Goal: Communication & Community: Answer question/provide support

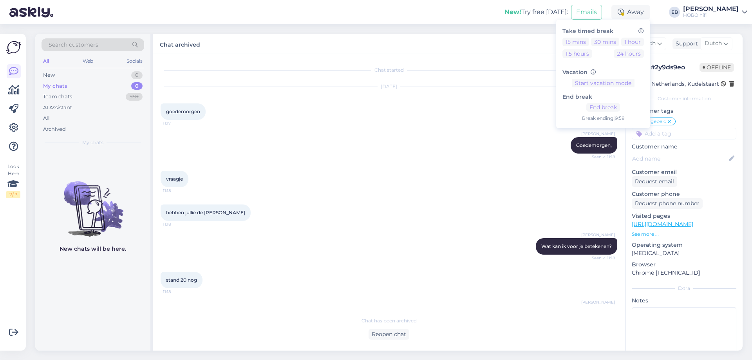
scroll to position [706, 0]
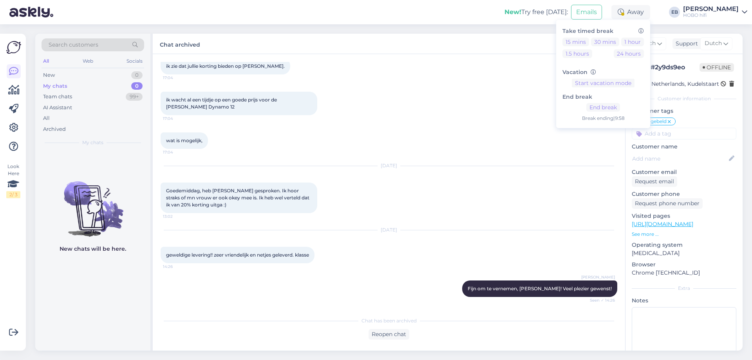
click at [554, 129] on div "wat is mogelijk, 17:04" at bounding box center [389, 141] width 457 height 34
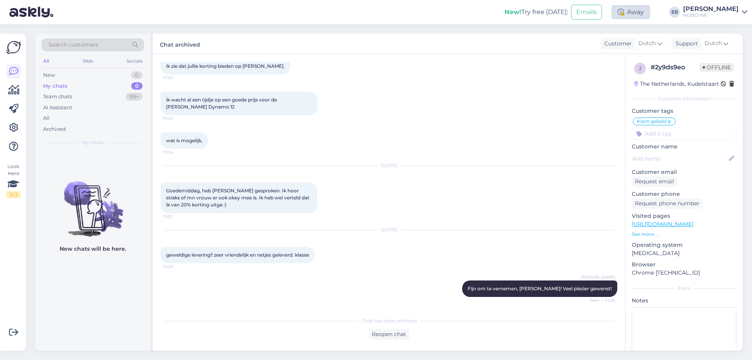
click at [646, 16] on div "Away" at bounding box center [630, 12] width 39 height 14
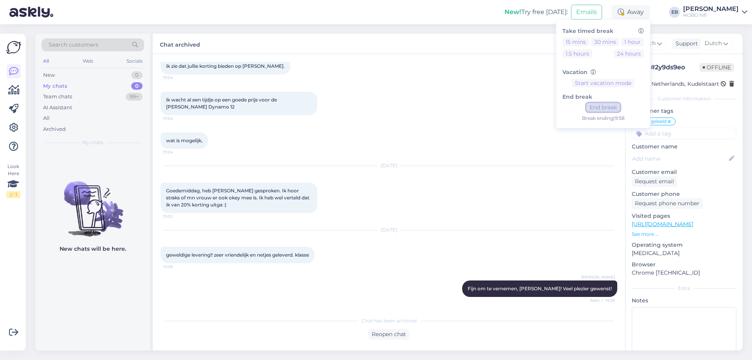
click at [620, 106] on button "End break" at bounding box center [603, 107] width 34 height 9
click at [510, 128] on div "wat is mogelijk, 17:04" at bounding box center [389, 141] width 457 height 34
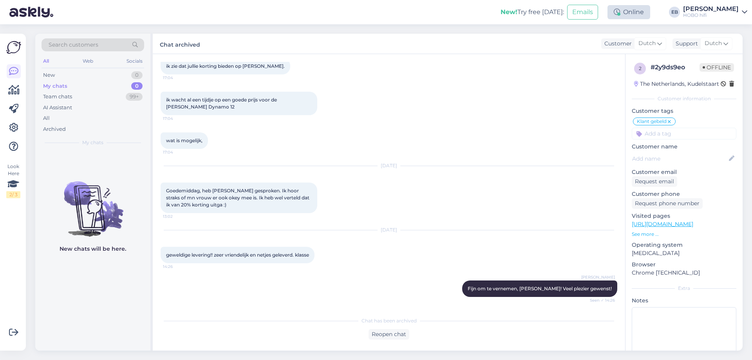
click at [643, 11] on div "Online" at bounding box center [628, 12] width 43 height 14
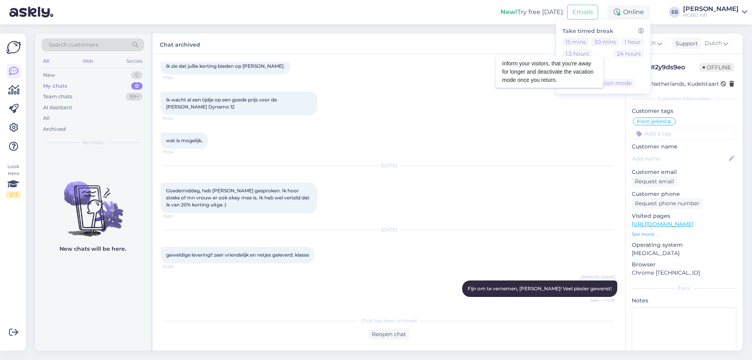
click at [596, 73] on icon at bounding box center [592, 72] width 5 height 5
click at [379, 90] on div "ik wacht al een tijdje op een goede prijs voor de [PERSON_NAME] Dynamo 12 17:04" at bounding box center [389, 103] width 457 height 41
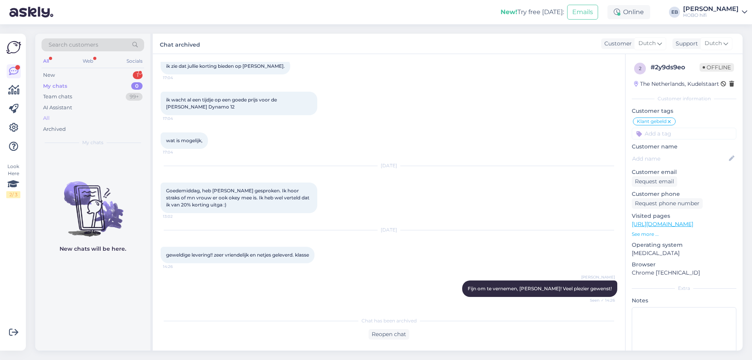
click at [70, 120] on div "All" at bounding box center [93, 118] width 103 height 11
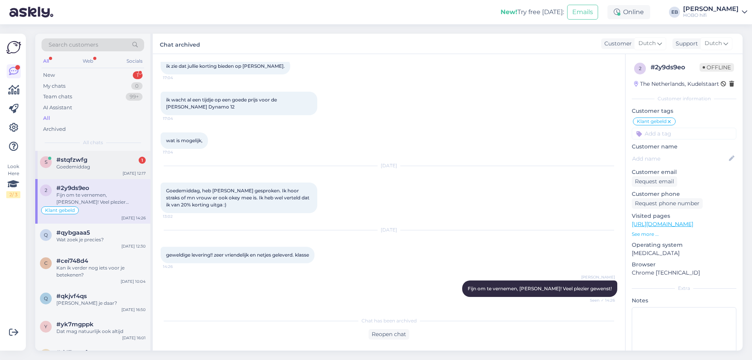
click at [84, 154] on div "s #stqfzwfg 1 Goedemiddag [DATE] 12:17" at bounding box center [92, 165] width 115 height 28
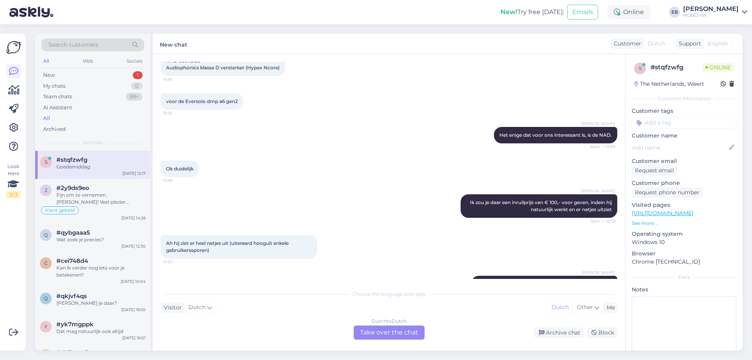
scroll to position [1305, 0]
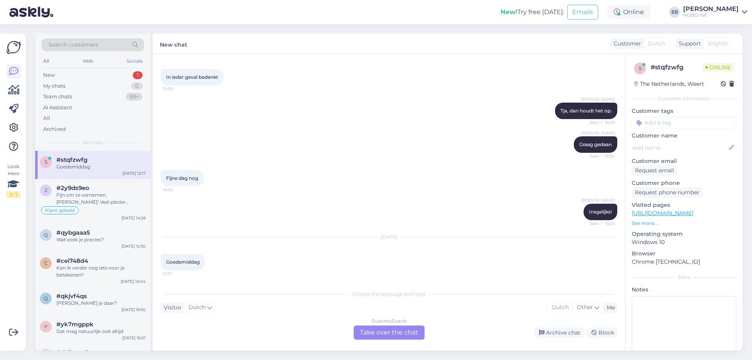
click at [397, 328] on div "Dutch to Dutch Take over the chat" at bounding box center [389, 332] width 71 height 14
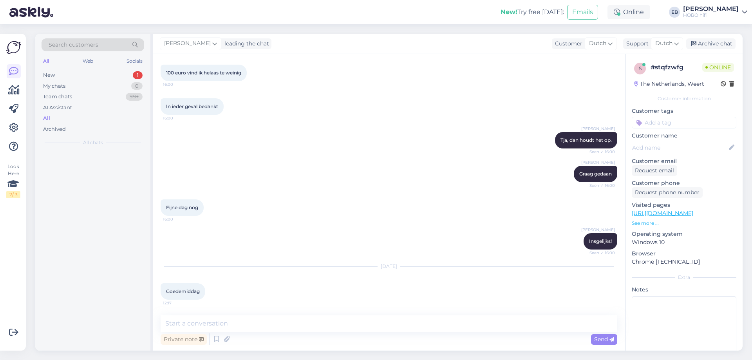
scroll to position [1275, 0]
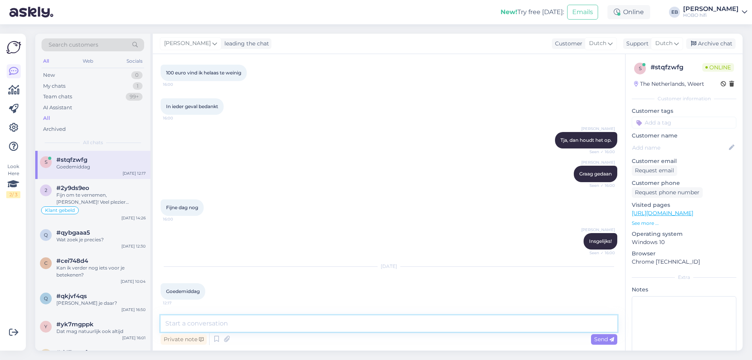
click at [249, 325] on textarea at bounding box center [389, 323] width 457 height 16
type textarea "Goedemiddag,"
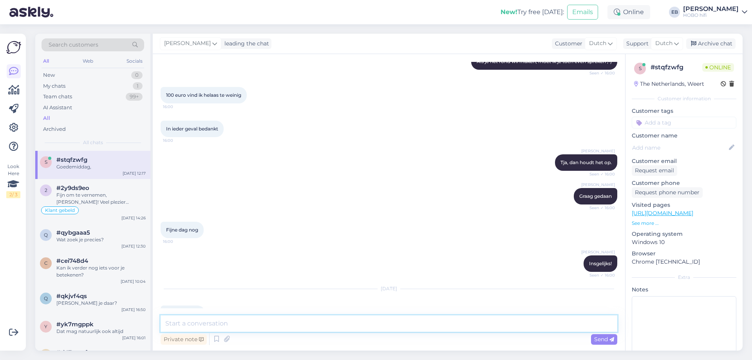
scroll to position [1309, 0]
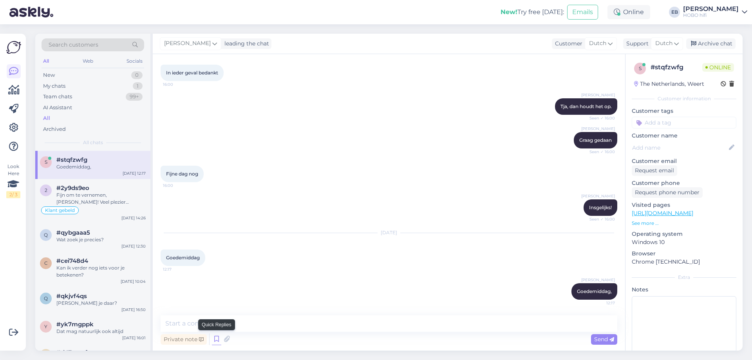
click at [215, 341] on icon at bounding box center [216, 339] width 9 height 12
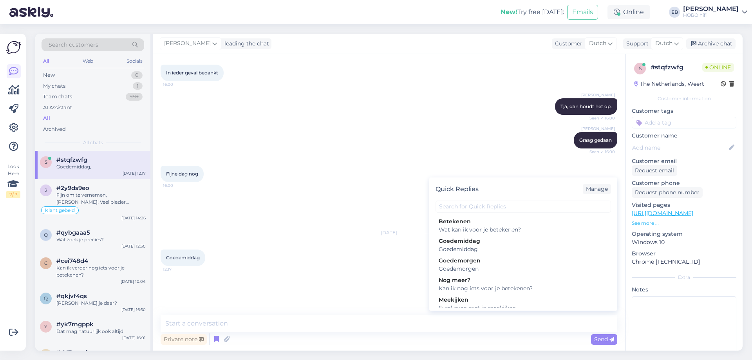
scroll to position [78, 0]
click at [505, 231] on div "Wat kan ik voor je betekenen?" at bounding box center [522, 226] width 169 height 8
type textarea "Wat kan ik voor je betekenen?"
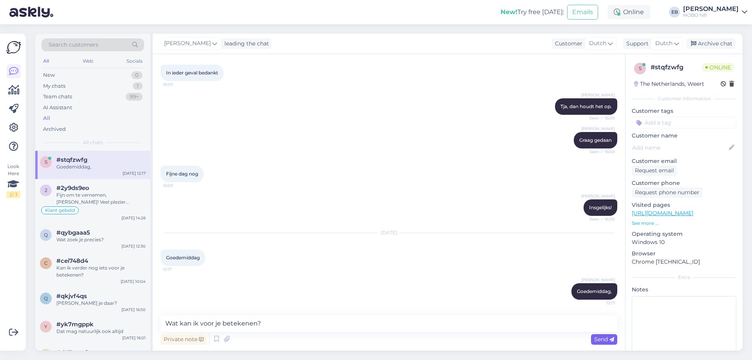
click at [603, 339] on span "Send" at bounding box center [604, 339] width 20 height 7
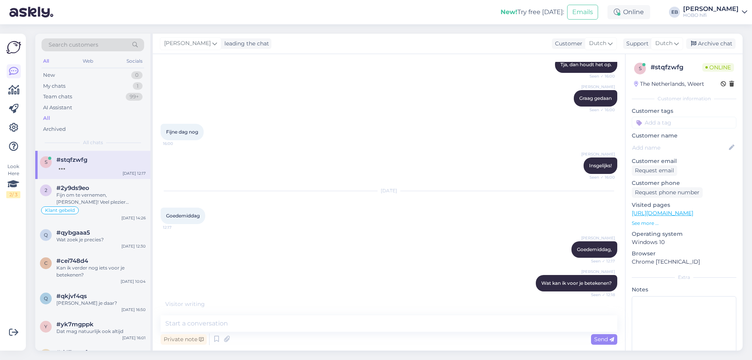
scroll to position [1343, 0]
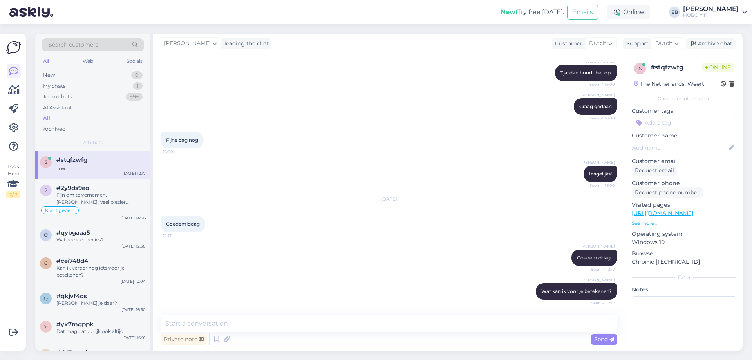
click at [391, 191] on div "[DATE] Goedemiddag 12:17" at bounding box center [389, 216] width 457 height 50
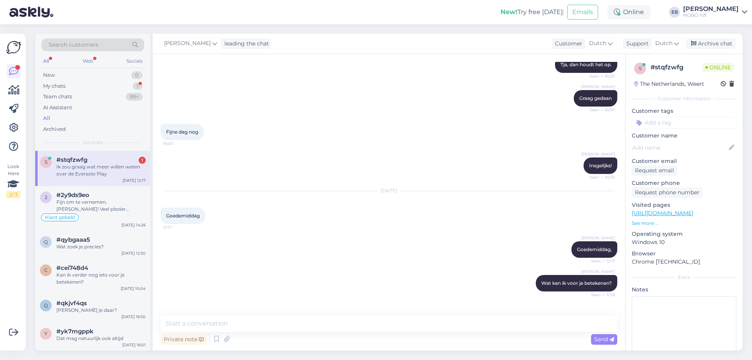
scroll to position [1376, 0]
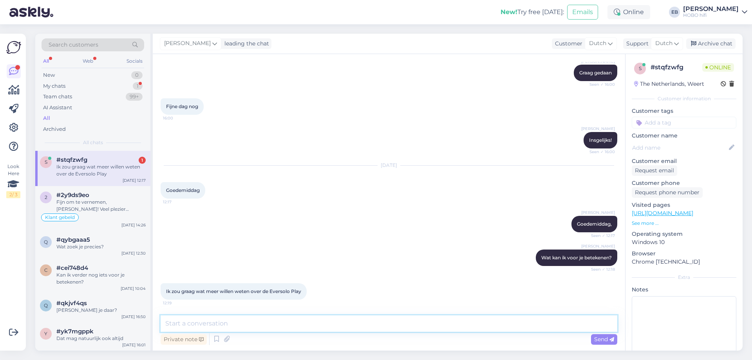
click at [209, 328] on textarea at bounding box center [389, 323] width 457 height 16
type textarea "Dat kan, wat wil je weten?"
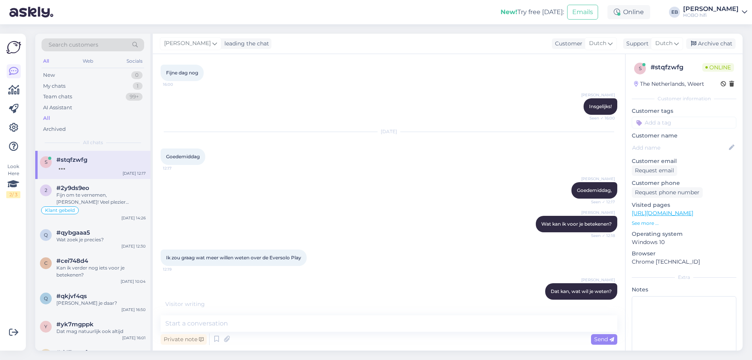
click at [638, 221] on p "See more ..." at bounding box center [684, 223] width 105 height 7
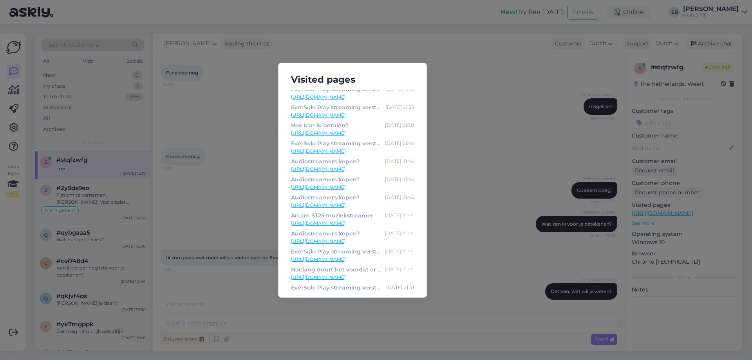
scroll to position [0, 0]
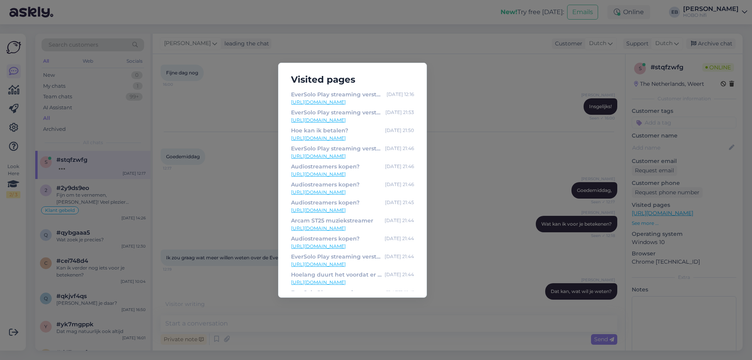
click at [237, 186] on div "Visited pages EverSolo Play streaming versterker [DATE] 12:16 [URL][DOMAIN_NAME…" at bounding box center [376, 180] width 752 height 360
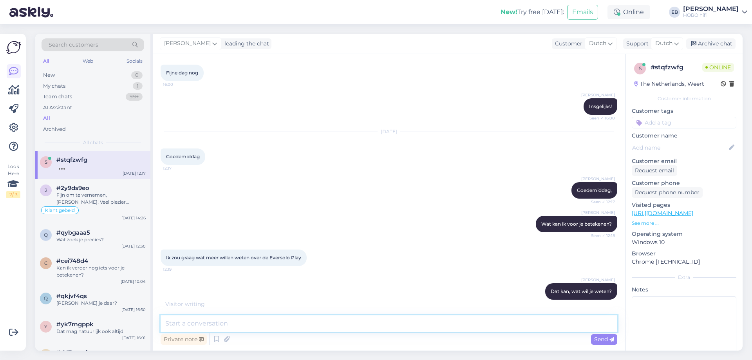
click at [213, 319] on textarea at bounding box center [389, 323] width 457 height 16
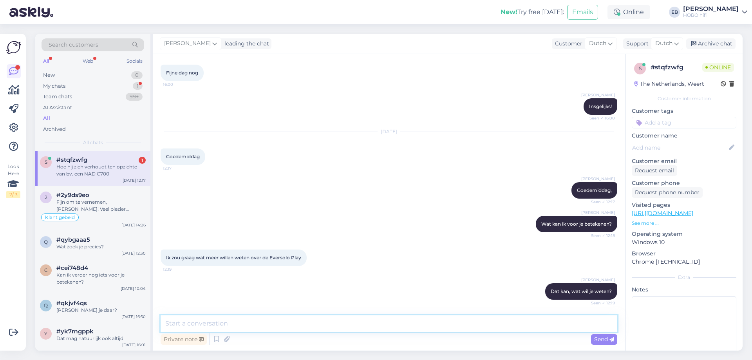
scroll to position [1444, 0]
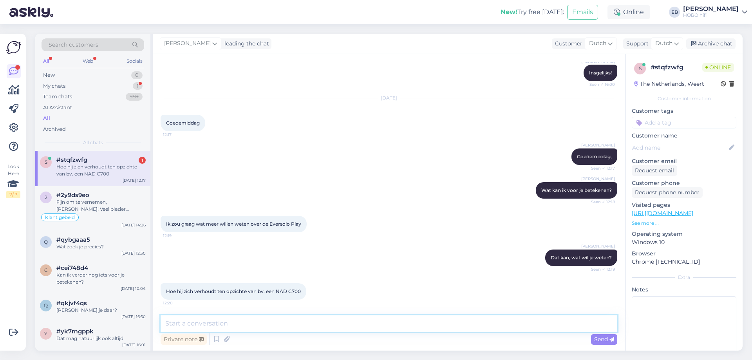
click at [213, 319] on textarea at bounding box center [389, 323] width 457 height 16
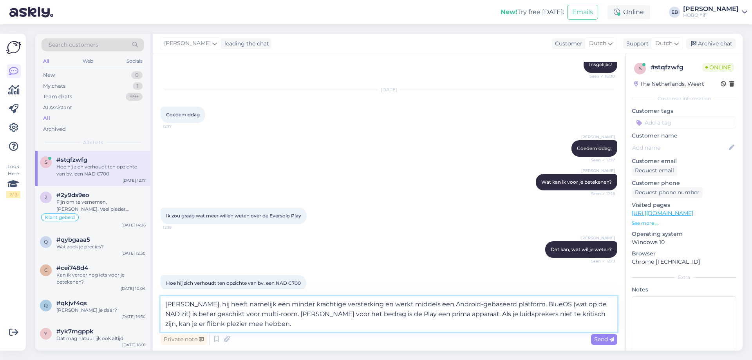
click at [583, 317] on textarea "[PERSON_NAME], hij heeft namelijk een minder krachtige versterking en werkt mid…" at bounding box center [389, 314] width 457 height 36
type textarea "[PERSON_NAME], hij heeft namelijk een minder krachtige versterking en werkt mid…"
click at [599, 336] on span "Send" at bounding box center [604, 339] width 20 height 7
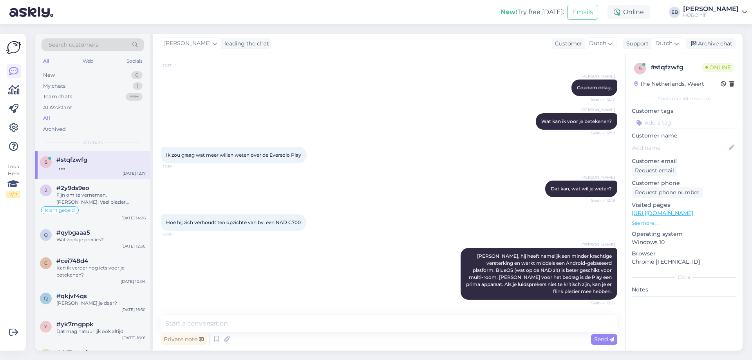
scroll to position [1553, 0]
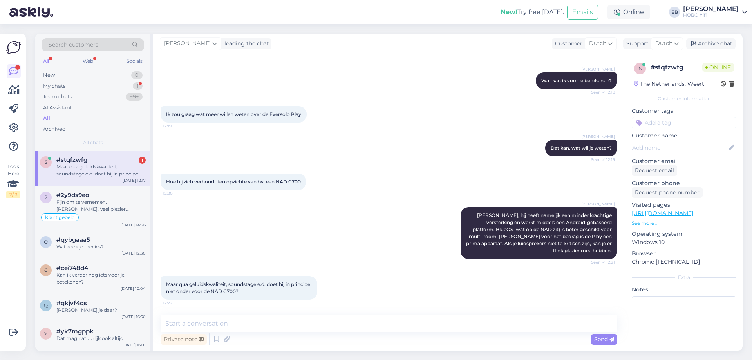
click at [203, 314] on div "Chat started [DATE] goedemiddag 15:46 [PERSON_NAME] Seen ✓ 15:47 [PERSON_NAME] …" at bounding box center [389, 202] width 472 height 296
click at [203, 318] on textarea at bounding box center [389, 323] width 457 height 16
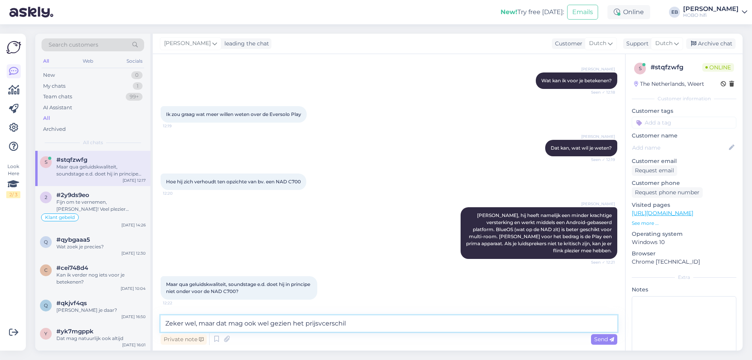
type textarea "Zeker wel, maar dat mag ook wel gezien het prijsvcerschil."
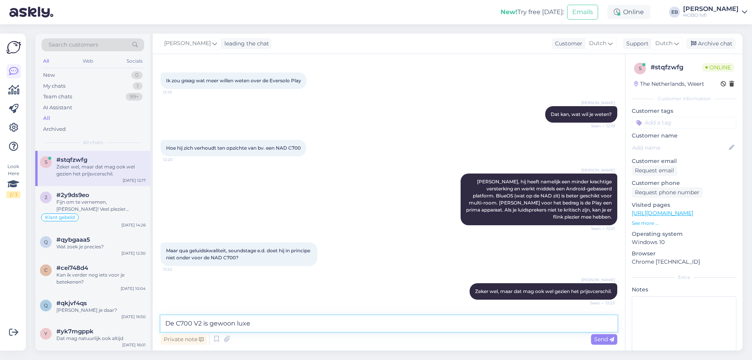
type textarea "De C700 V2 is gewoon luxer"
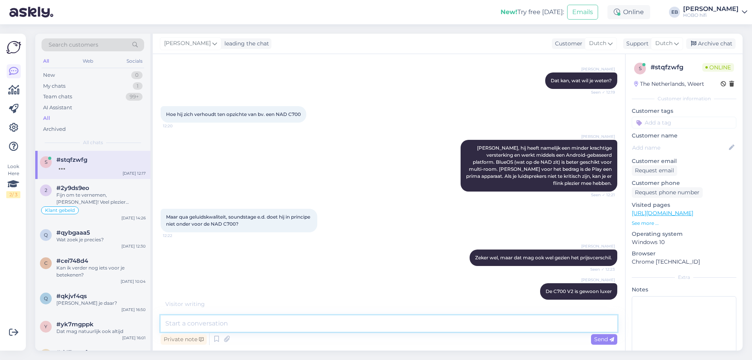
click at [201, 323] on textarea at bounding box center [389, 323] width 457 height 16
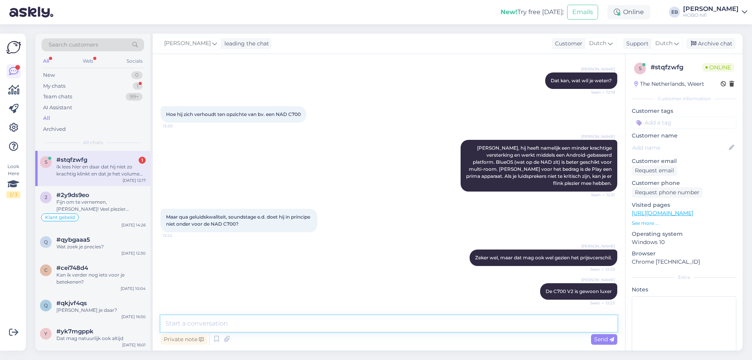
scroll to position [1668, 0]
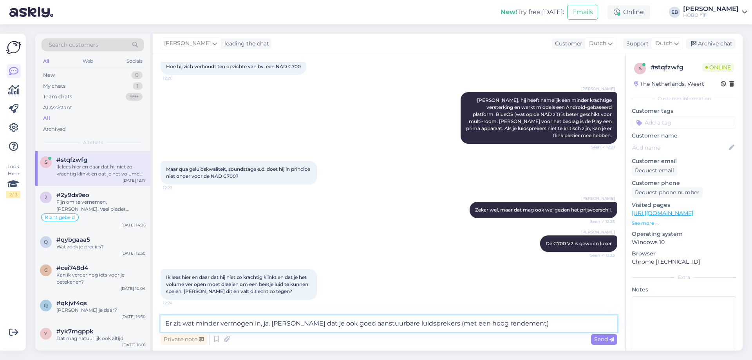
click at [335, 327] on textarea "Er zit wat minder vermogen in, ja. [PERSON_NAME] dat je ook goed aanstuurbare l…" at bounding box center [389, 323] width 457 height 16
type textarea "Er zit wat minder vermogen in, ja. Vandaar dat je ook er goed aanstuurbare luid…"
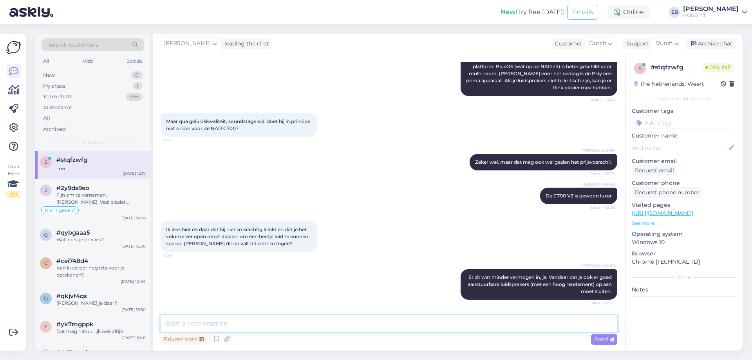
scroll to position [1750, 0]
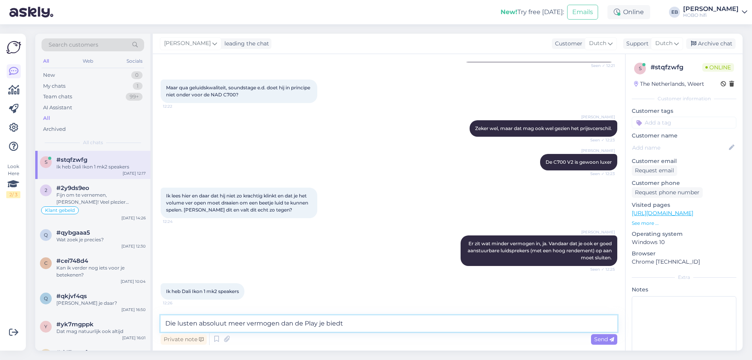
type textarea "Die lusten absoluut meer vermogen dan de Play je biedt."
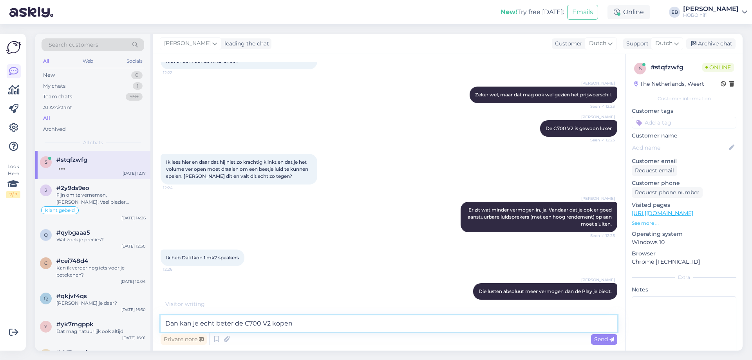
type textarea "Dan kan je echt beter de C700 V2 kopen."
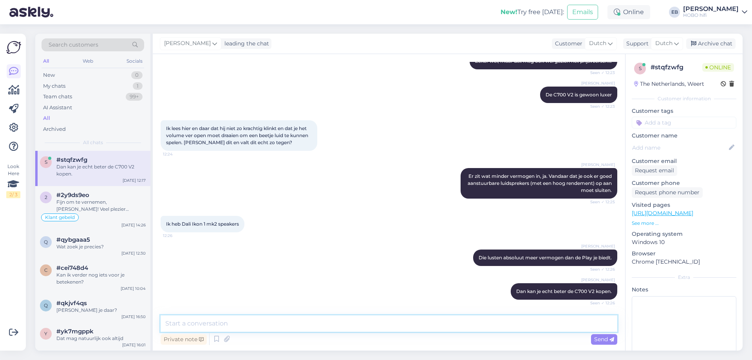
scroll to position [1817, 0]
click at [644, 221] on p "See more ..." at bounding box center [684, 223] width 105 height 7
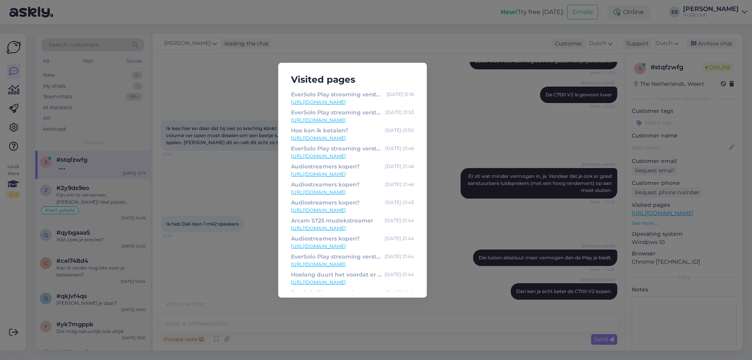
scroll to position [1825, 0]
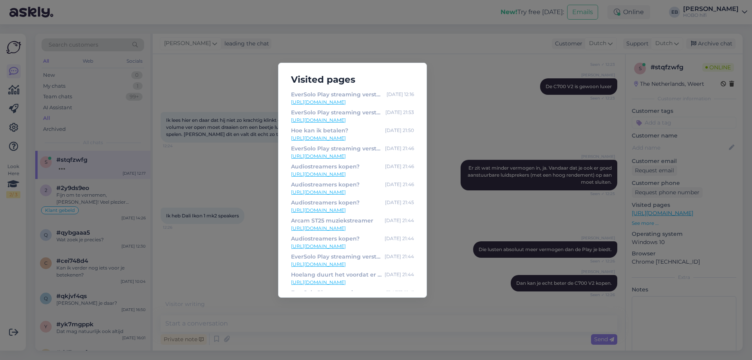
click at [445, 242] on div "Visited pages EverSolo Play streaming versterker [DATE] 12:16 [URL][DOMAIN_NAME…" at bounding box center [376, 180] width 752 height 360
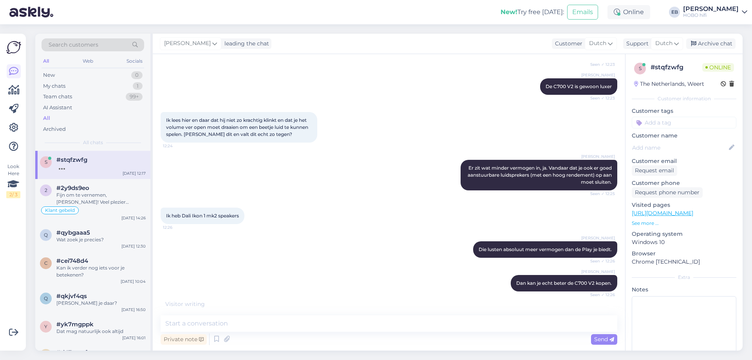
click at [271, 292] on div "[PERSON_NAME] [PERSON_NAME] kan je echt beter de C700 V2 kopen. Seen ✓ 12:26" at bounding box center [389, 283] width 457 height 34
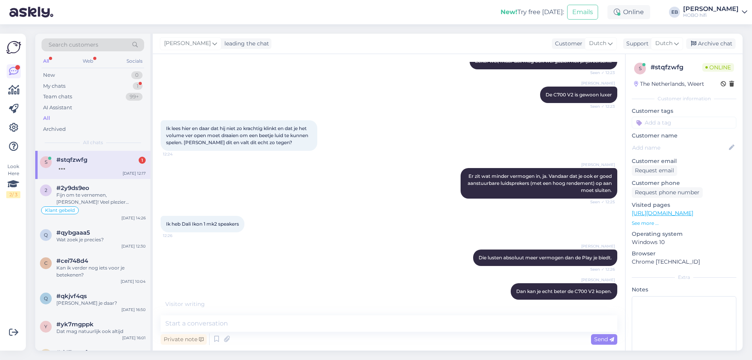
scroll to position [1873, 0]
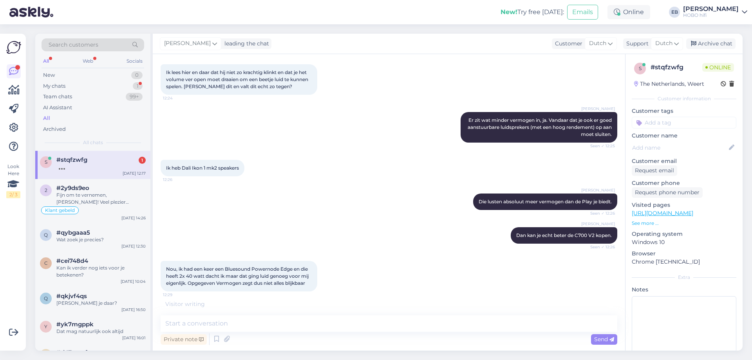
click at [109, 168] on div at bounding box center [100, 166] width 89 height 7
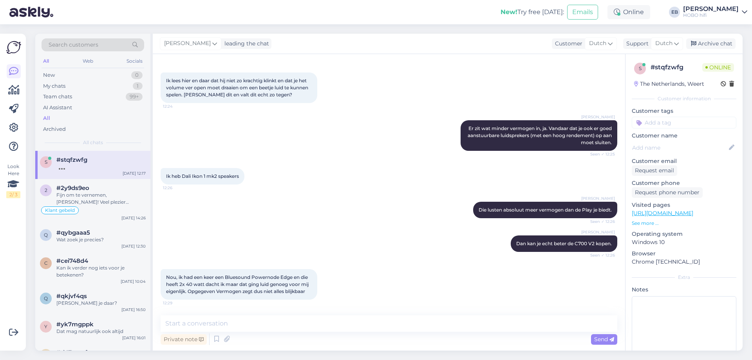
scroll to position [1906, 0]
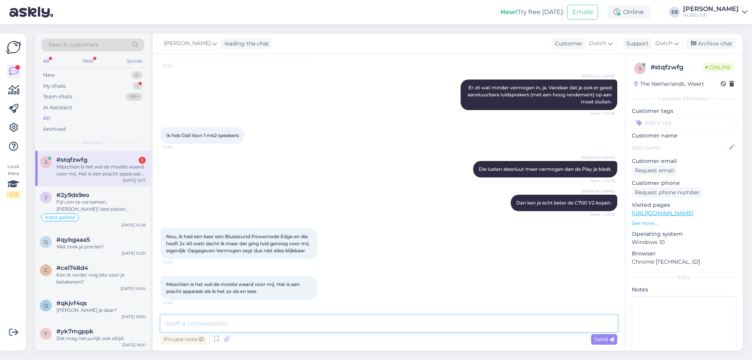
click at [224, 325] on textarea at bounding box center [389, 323] width 457 height 16
type textarea "Je kan het natuurlijk proberen. [PERSON_NAME] zegt niet alles, dat klopt."
click at [599, 337] on span "Send" at bounding box center [604, 339] width 20 height 7
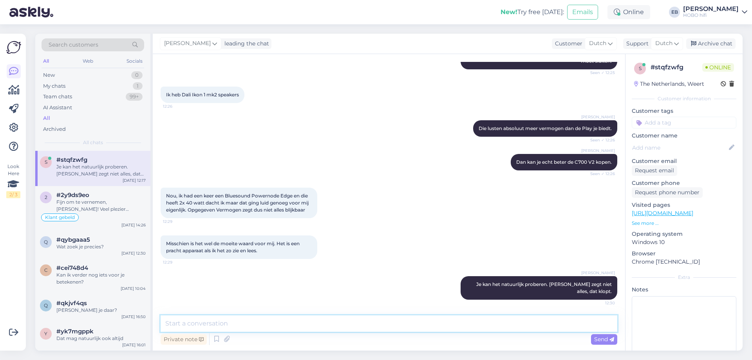
click at [273, 330] on textarea at bounding box center [389, 323] width 457 height 16
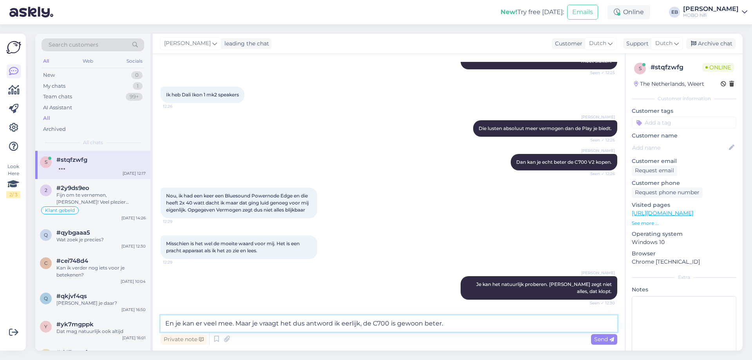
drag, startPoint x: 326, startPoint y: 321, endPoint x: 329, endPoint y: 327, distance: 6.7
click at [326, 321] on textarea "En je kan er veel mee. Maar je vraagt het dus antword ik eerlijk, de C700 is ge…" at bounding box center [389, 323] width 457 height 16
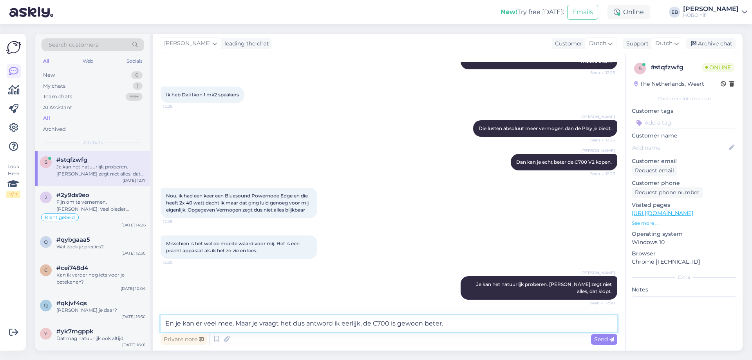
type textarea "En je kan er veel mee. Maar je vraagt het dus antwoord ik eerlijk, de C700 is g…"
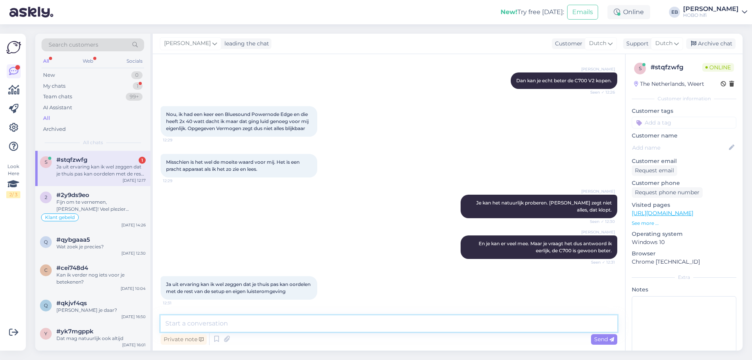
scroll to position [2036, 0]
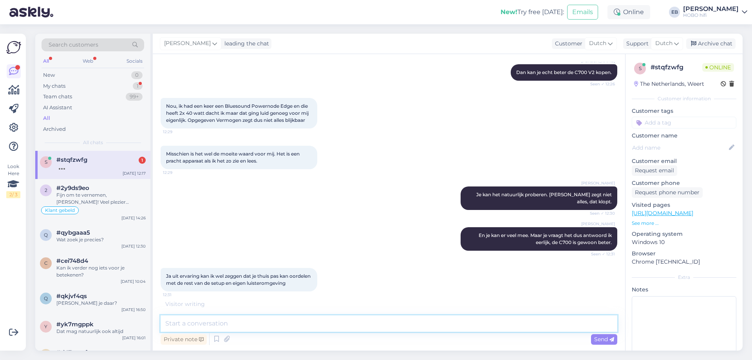
click at [287, 319] on textarea at bounding box center [389, 323] width 457 height 16
type textarea "Daarom bieden we ook de omruilgarantie."
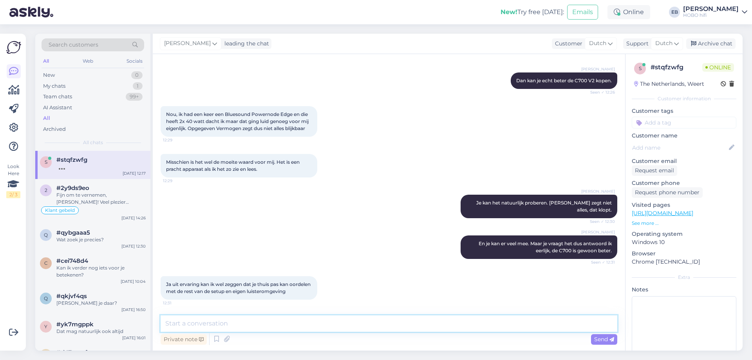
scroll to position [2061, 0]
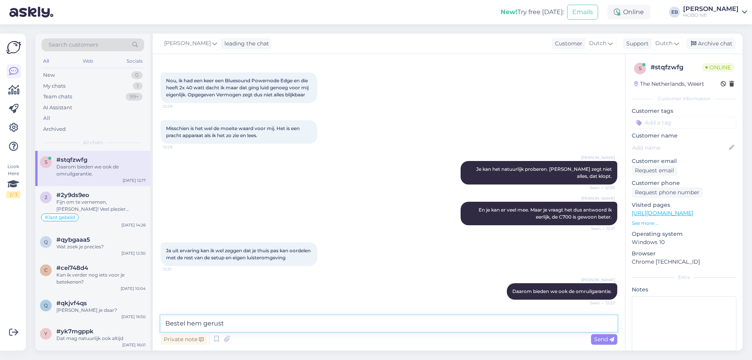
type textarea "Bestel hem gerust."
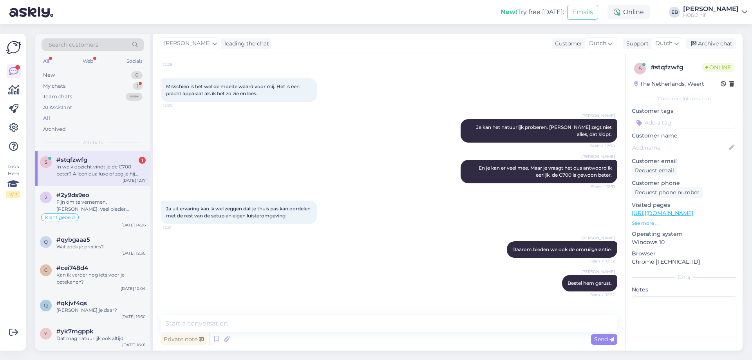
scroll to position [2136, 0]
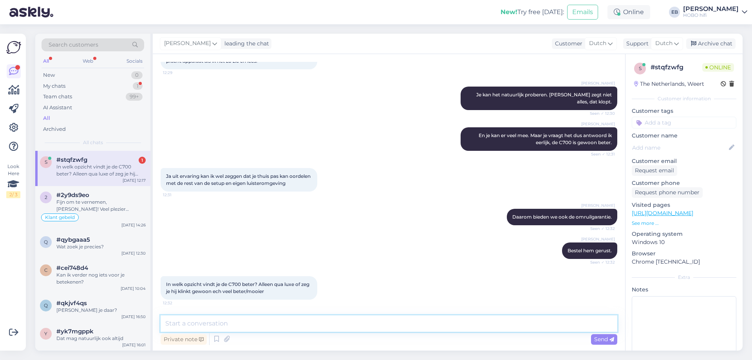
click at [203, 323] on textarea at bounding box center [389, 323] width 457 height 16
type textarea "Dat laatste. Maar je kan ook onze winkels bezoeken, dan ervaar je het zelf."
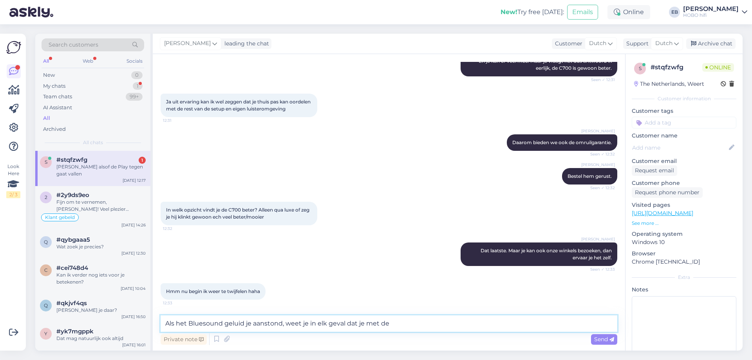
scroll to position [2244, 0]
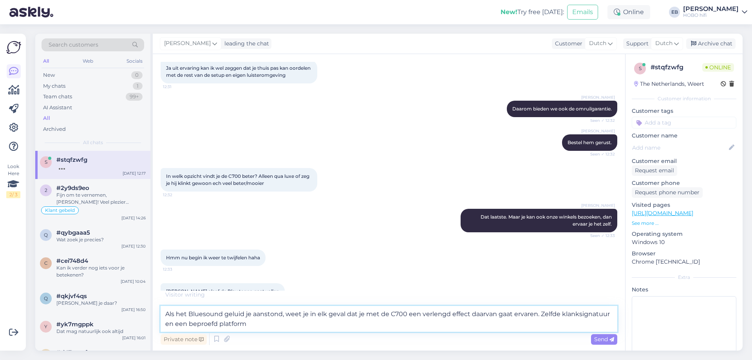
type textarea "Als het Bluesound geluid je aanstond, weet je in elk geval dat je met de C700 e…"
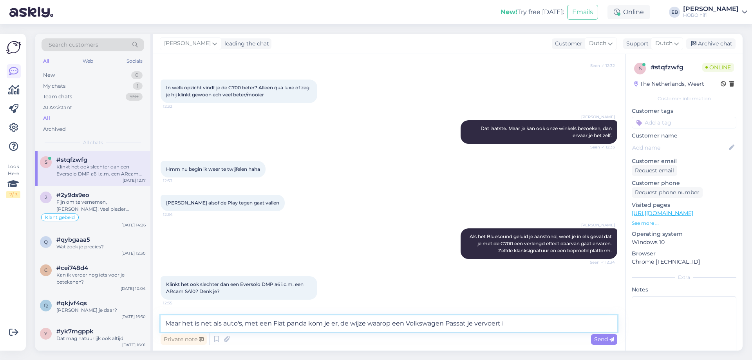
scroll to position [2340, 0]
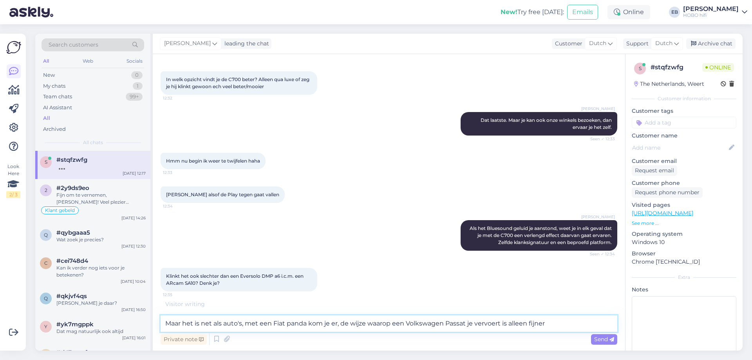
type textarea "Maar het is net als auto's, met een Fiat panda kom je er, de wijze waarop een V…"
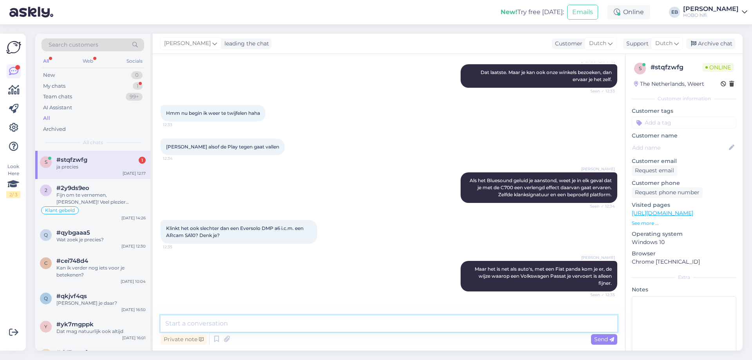
scroll to position [2414, 0]
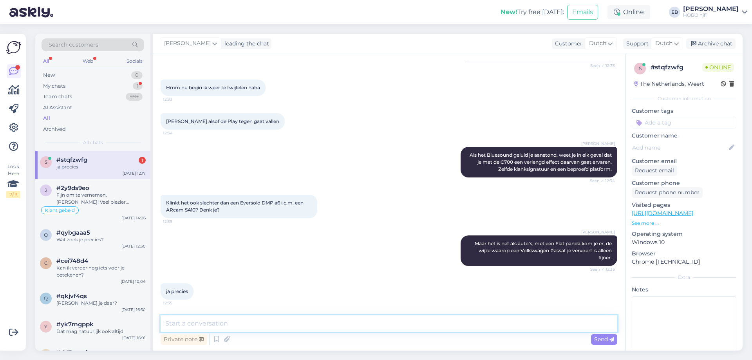
click at [220, 323] on textarea at bounding box center [389, 323] width 457 height 16
type textarea "Ja, de SA10 en A6 samen zal beter klinken."
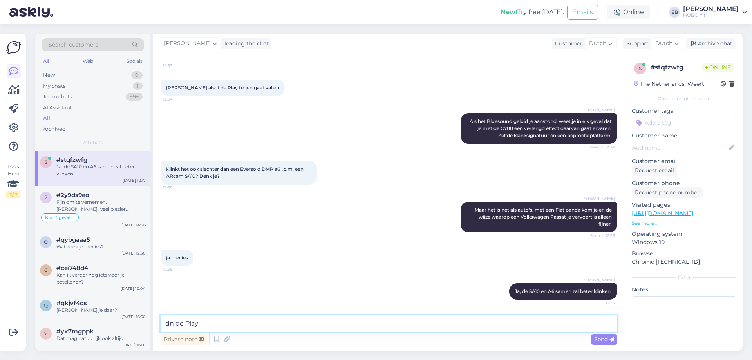
type textarea "dan de Play"
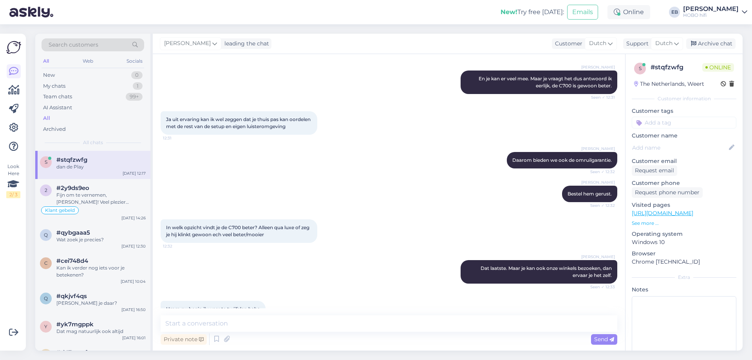
scroll to position [2481, 0]
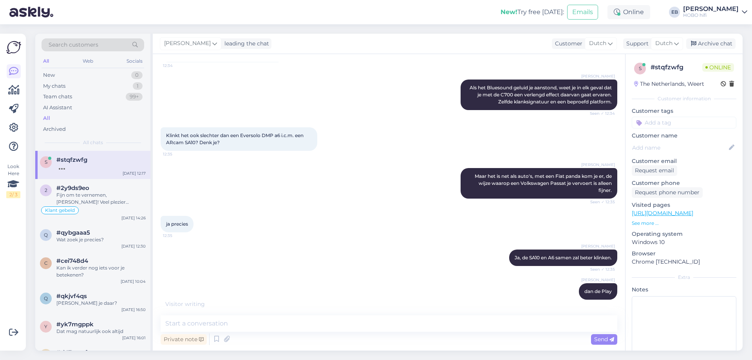
click at [647, 224] on p "See more ..." at bounding box center [684, 223] width 105 height 7
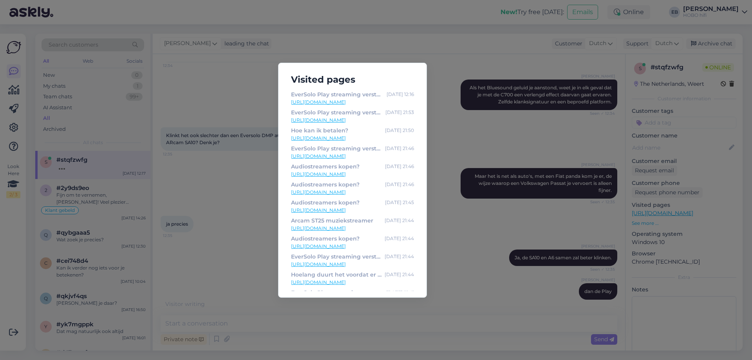
click at [254, 245] on div "Visited pages EverSolo Play streaming versterker [DATE] 12:16 [URL][DOMAIN_NAME…" at bounding box center [376, 180] width 752 height 360
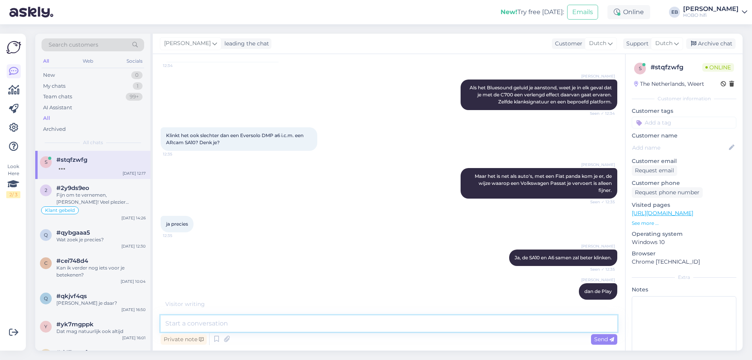
click at [207, 322] on textarea at bounding box center [389, 323] width 457 height 16
click at [213, 338] on icon at bounding box center [216, 339] width 9 height 12
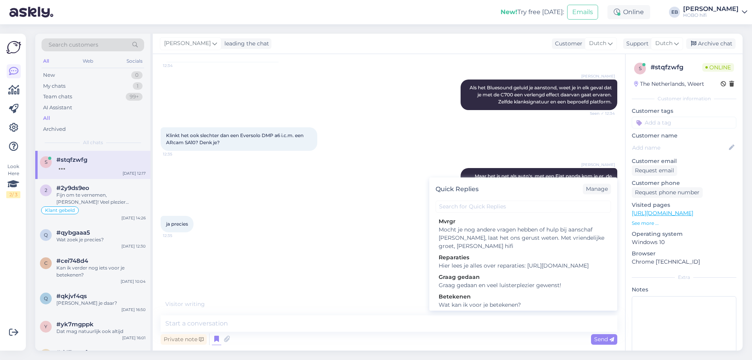
click at [260, 283] on div "[PERSON_NAME] dan de Play Seen ✓ 12:36" at bounding box center [389, 291] width 457 height 34
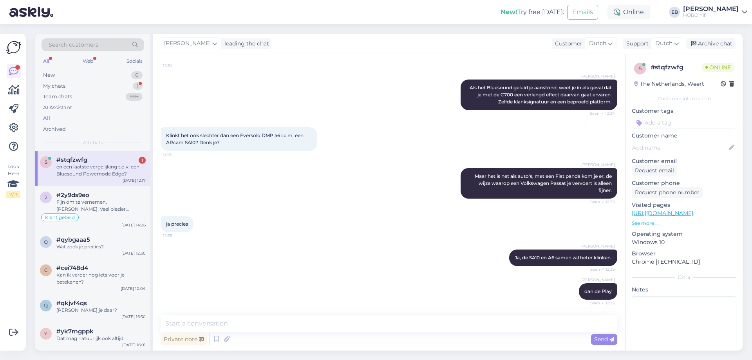
scroll to position [2522, 0]
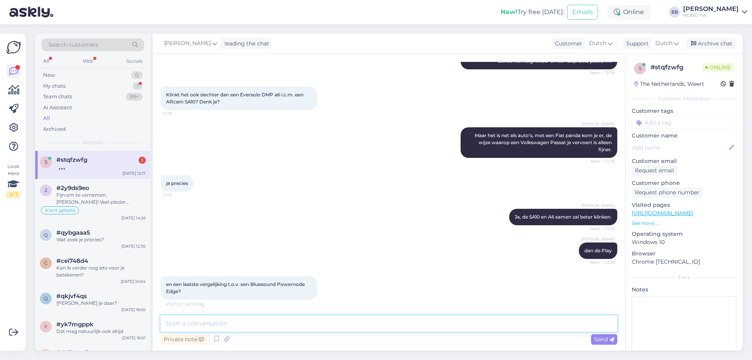
click at [215, 320] on textarea at bounding box center [389, 323] width 457 height 16
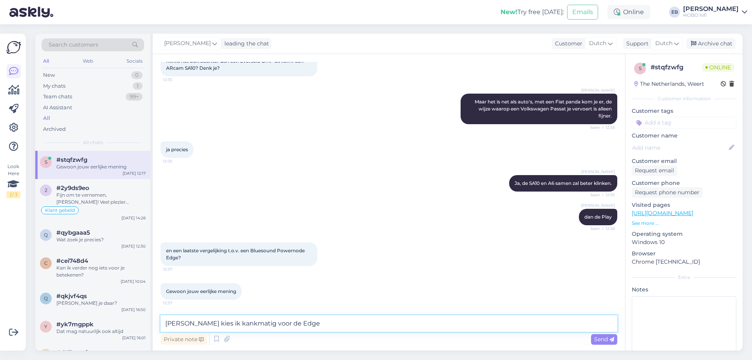
type textarea "Dan kies ik klankmatig voor de Edge"
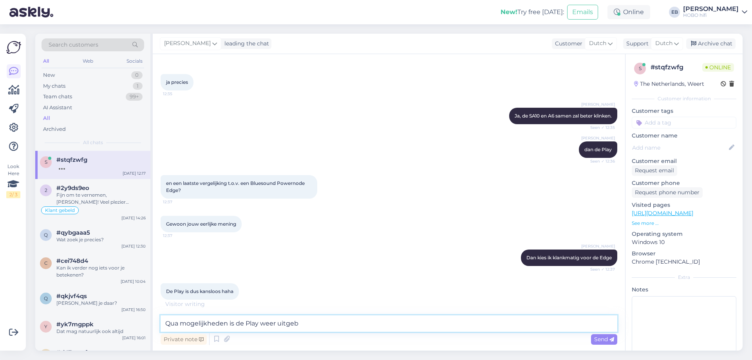
scroll to position [2631, 0]
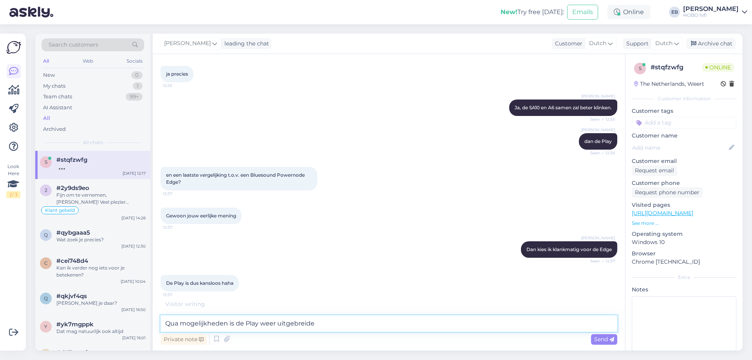
type textarea "Qua mogelijkheden is de Play weer uitgebreider"
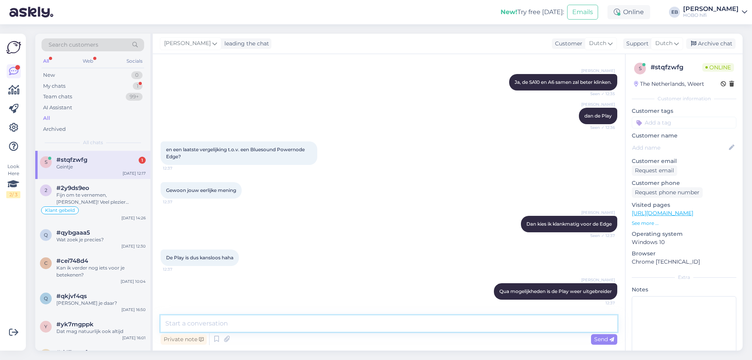
scroll to position [2690, 0]
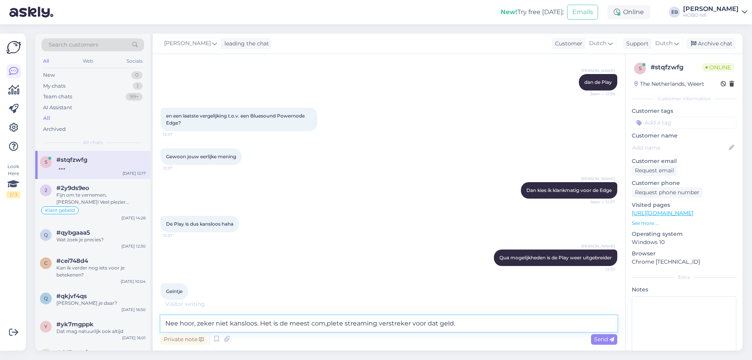
click at [326, 326] on textarea "Nee hoor, zeker niet kansloos. Het is de meest com,plete streaming verstreker v…" at bounding box center [389, 323] width 457 height 16
type textarea "Nee hoor, zeker niet kansloos. Het is de meest complete streaming versterker vo…"
click at [612, 335] on div "Send" at bounding box center [604, 339] width 26 height 11
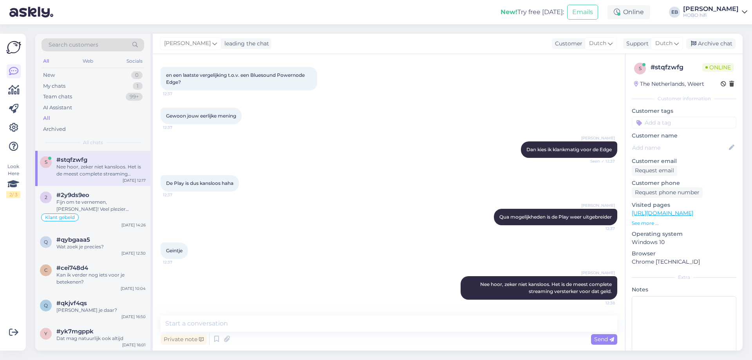
scroll to position [2739, 0]
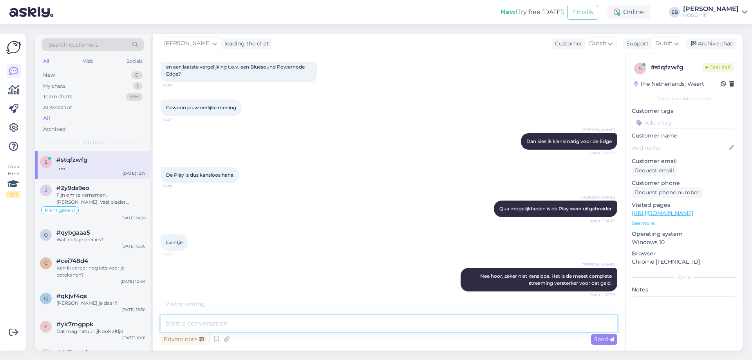
click at [238, 327] on textarea at bounding box center [389, 323] width 457 height 16
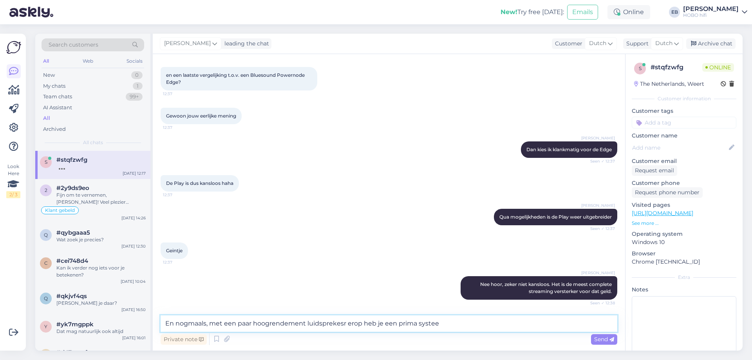
type textarea "En nogmaals, met een paar hoogrendement luidsprekesr erop heb je een prima syst…"
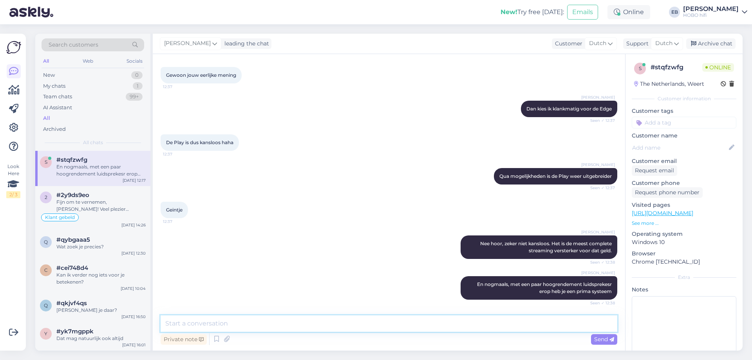
click at [188, 318] on textarea at bounding box center [389, 323] width 457 height 16
click at [215, 341] on icon at bounding box center [216, 339] width 9 height 12
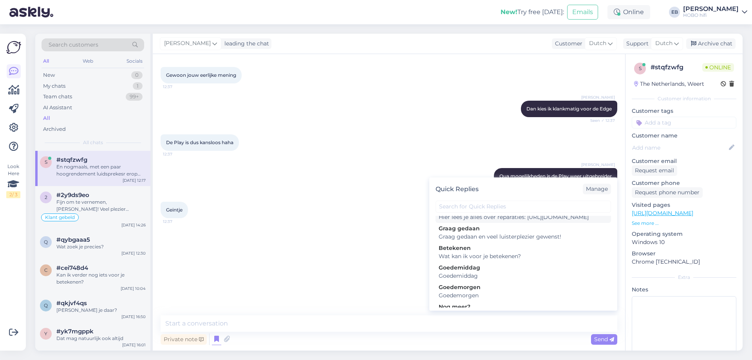
scroll to position [78, 0]
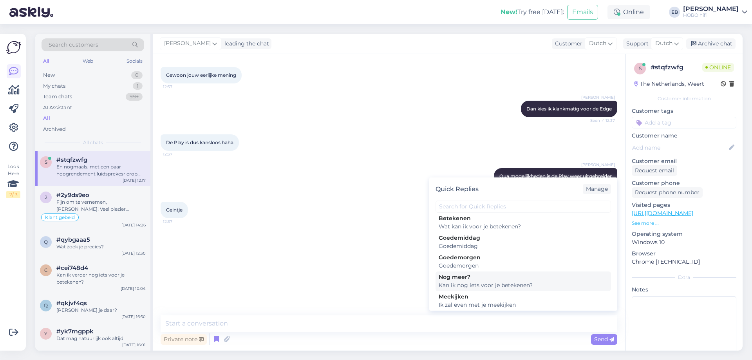
click at [520, 281] on div "Nog meer?" at bounding box center [522, 277] width 169 height 8
type textarea "Kan ik nog iets voor je betekenen?"
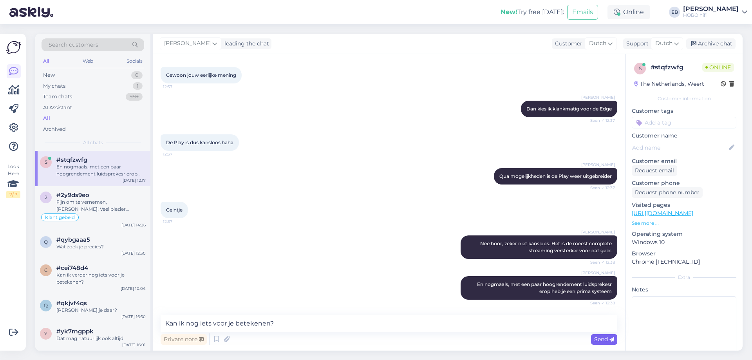
click at [597, 340] on span "Send" at bounding box center [604, 339] width 20 height 7
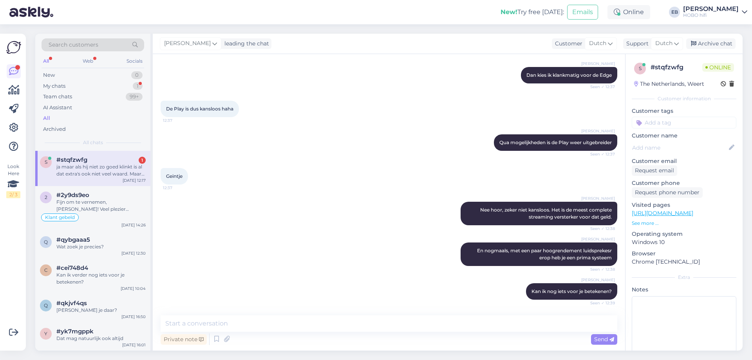
scroll to position [2853, 0]
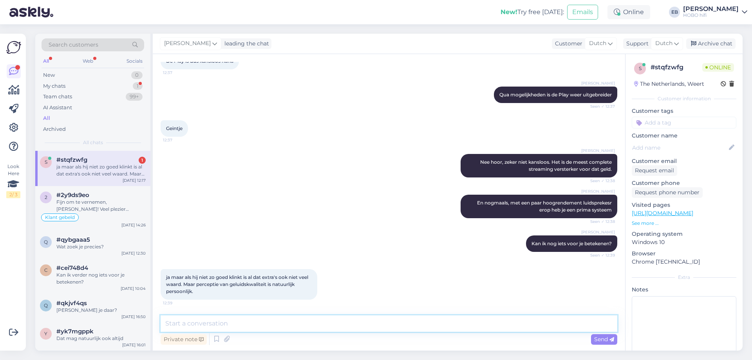
click at [226, 328] on textarea at bounding box center [389, 323] width 457 height 16
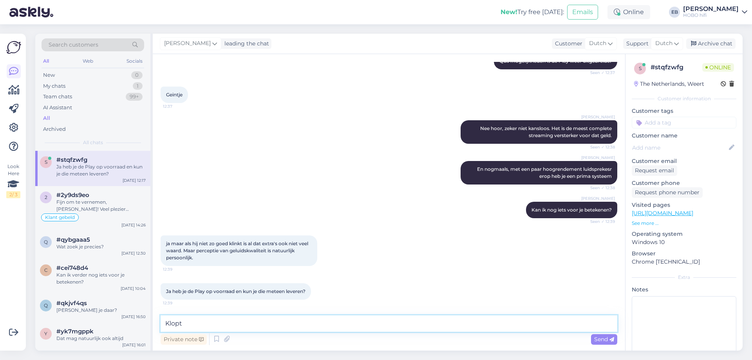
type textarea "Klopt."
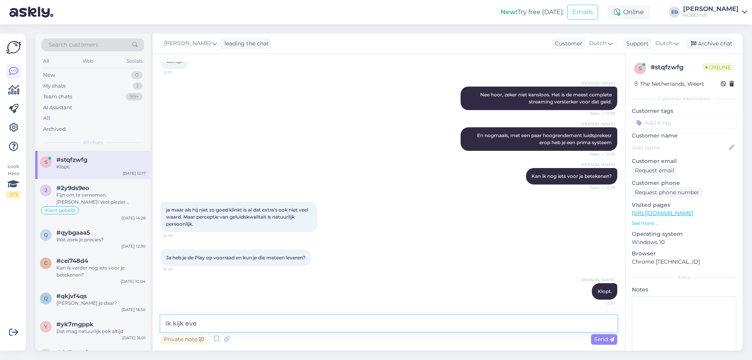
type textarea "Ik kijk even"
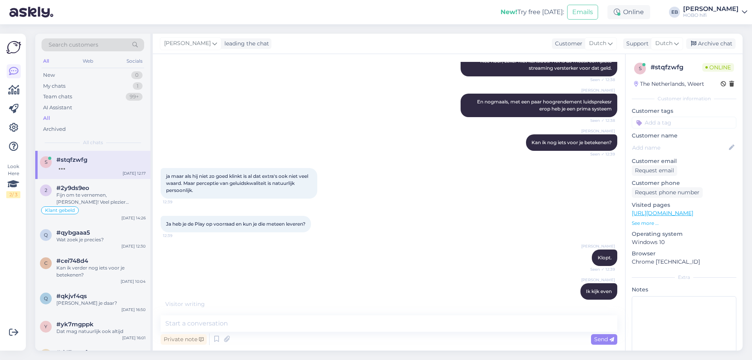
click at [553, 335] on div "Private note Send" at bounding box center [389, 339] width 457 height 15
click at [321, 327] on textarea at bounding box center [389, 323] width 457 height 16
type textarea "Ja en ja"
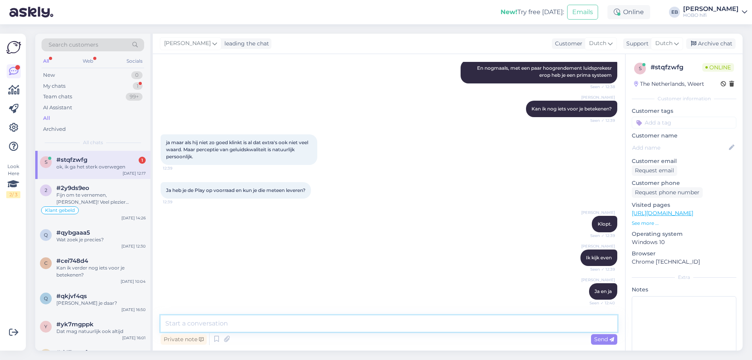
scroll to position [3021, 0]
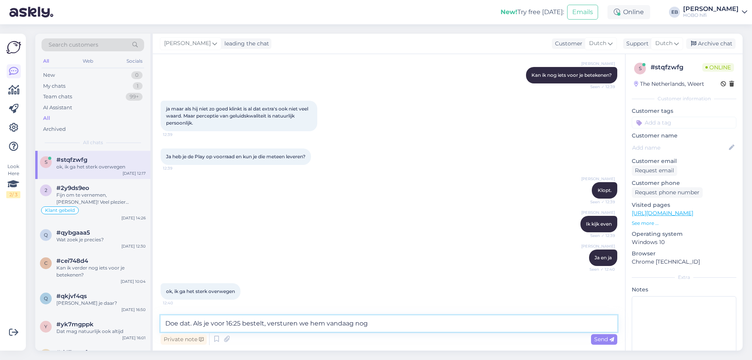
type textarea "Doe dat. Als je voor 16:25 bestelt, versturen we hem vandaag nog."
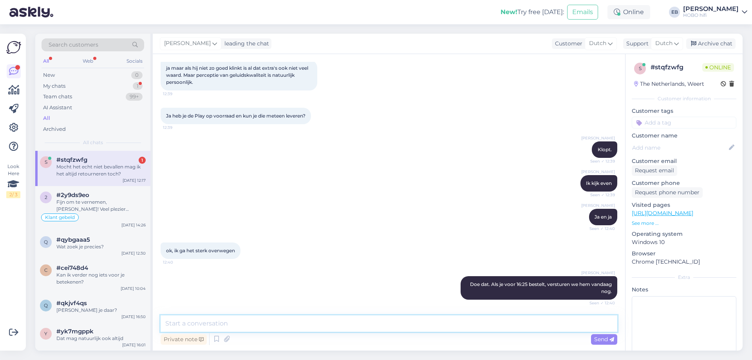
scroll to position [3103, 0]
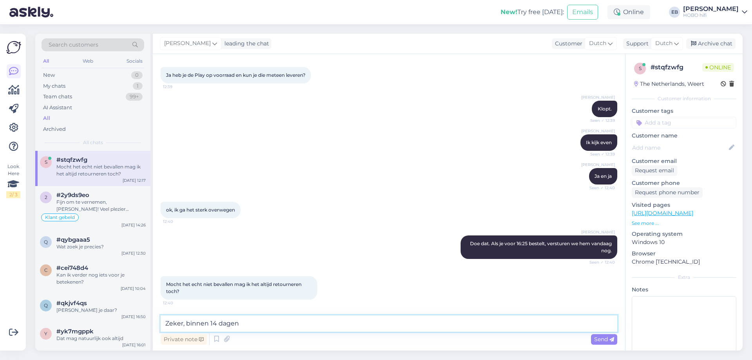
type textarea "Zeker, binnen 14 dagen."
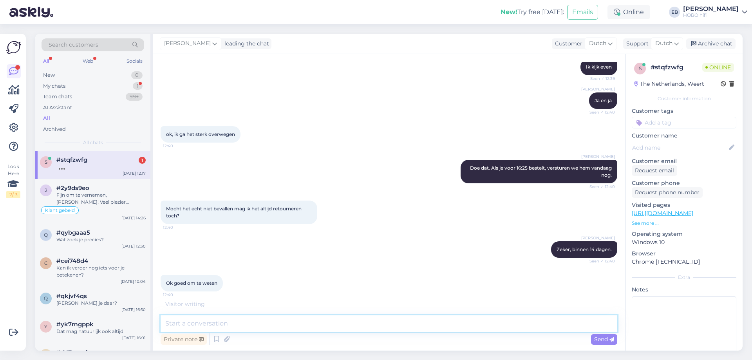
scroll to position [3204, 0]
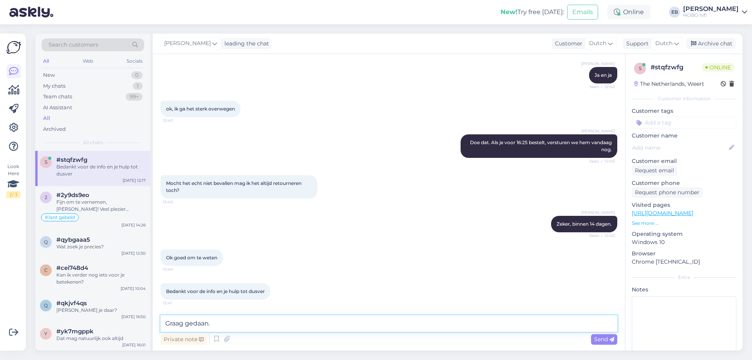
type textarea "Graag gedaan."
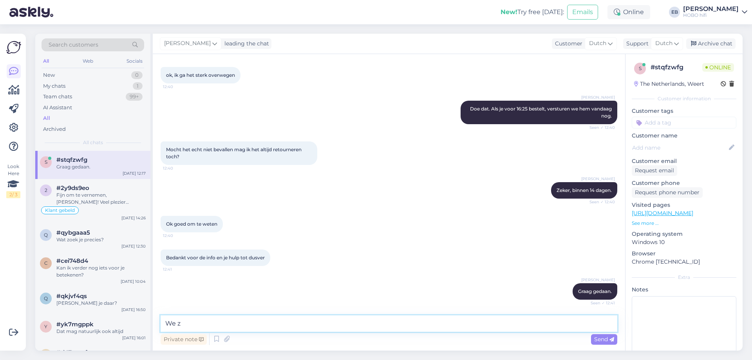
scroll to position [3271, 0]
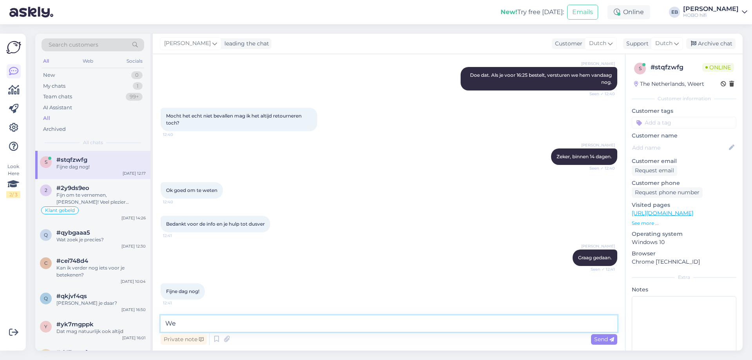
type textarea "W"
type textarea "Insgelijks!"
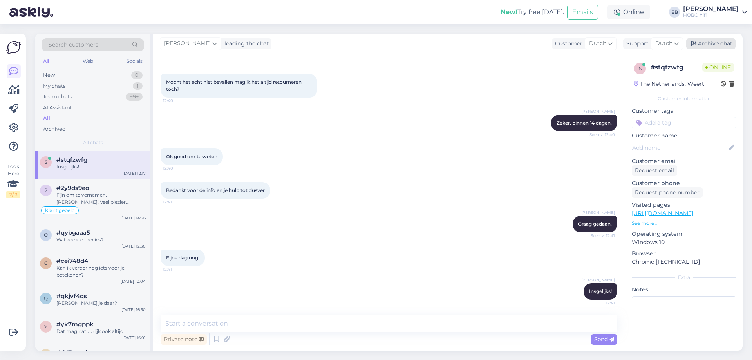
click at [698, 43] on div "Archive chat" at bounding box center [710, 43] width 49 height 11
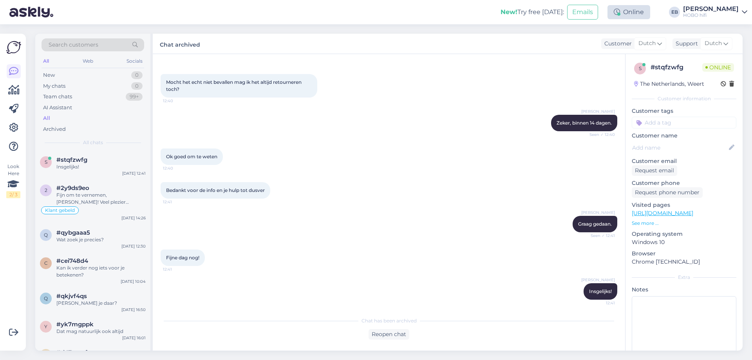
click at [650, 10] on div "Online" at bounding box center [628, 12] width 43 height 14
click at [644, 55] on button "24 hours" at bounding box center [629, 53] width 30 height 9
